Goal: Check status: Check status

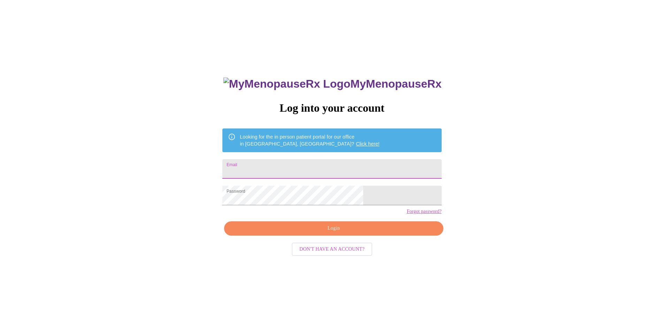
click at [328, 165] on input "Email" at bounding box center [331, 169] width 219 height 20
type input "ccoles@coleautomotive.com"
click at [326, 232] on span "Login" at bounding box center [333, 228] width 203 height 9
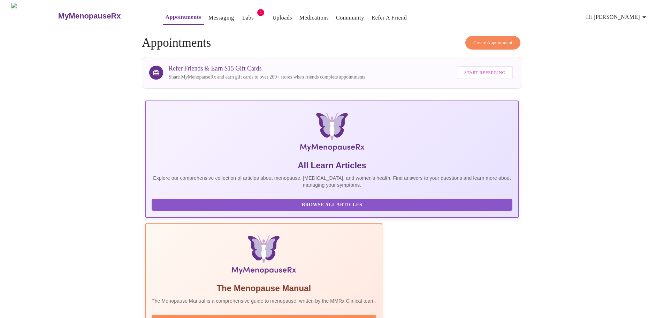
click at [242, 13] on link "Labs" at bounding box center [248, 18] width 12 height 10
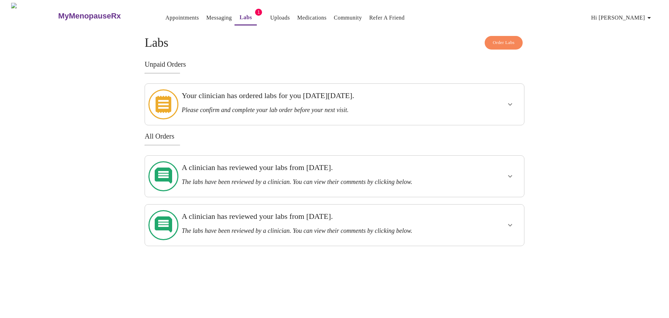
click at [221, 106] on h3 "Please confirm and complete your lab order before your next visit." at bounding box center [316, 109] width 269 height 7
click at [509, 100] on icon "show more" at bounding box center [510, 104] width 8 height 8
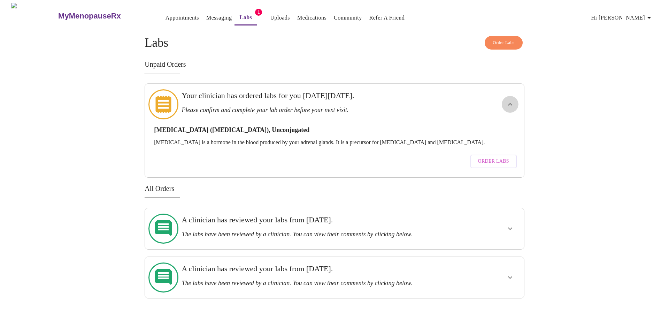
click at [509, 100] on icon "show more" at bounding box center [510, 104] width 8 height 8
